Goal: Task Accomplishment & Management: Complete application form

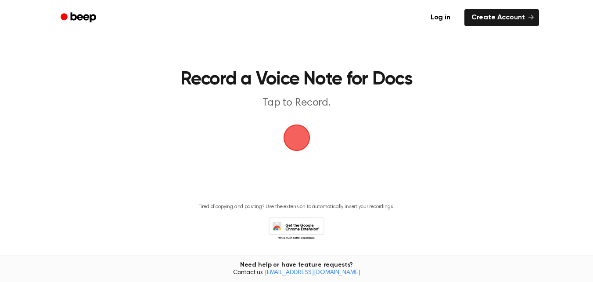
click at [72, 20] on icon "Beep" at bounding box center [82, 17] width 25 height 10
click at [491, 18] on link "Create Account" at bounding box center [502, 17] width 75 height 17
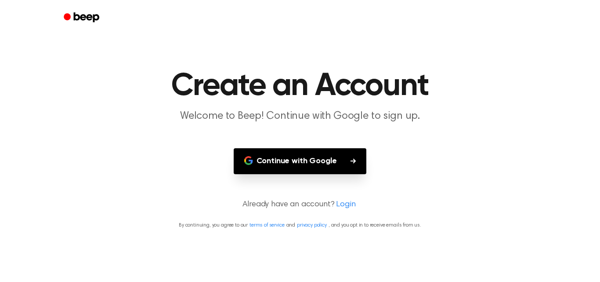
click at [300, 160] on button "Continue with Google" at bounding box center [300, 161] width 133 height 26
